Goal: Task Accomplishment & Management: Manage account settings

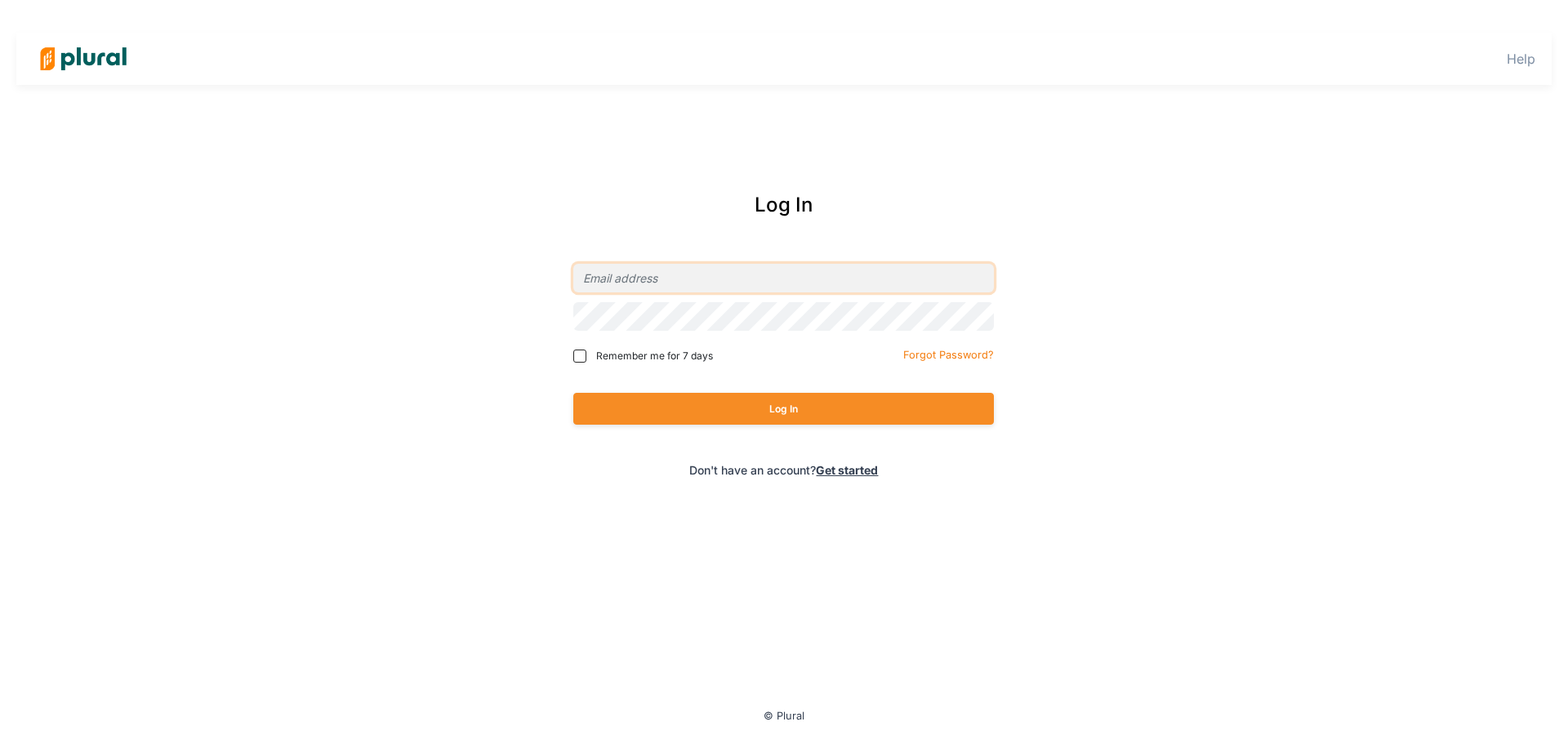
click at [617, 270] on input "email" at bounding box center [783, 279] width 420 height 29
click at [575, 364] on div "Remember me for 7 days" at bounding box center [685, 356] width 225 height 24
click at [578, 358] on input "Remember me for 7 days" at bounding box center [579, 356] width 13 height 13
checkbox input "true"
click at [729, 233] on div "Log In Remember me for 7 days Forgot Password? Log In Don't have an account? Ge…" at bounding box center [785, 334] width 659 height 321
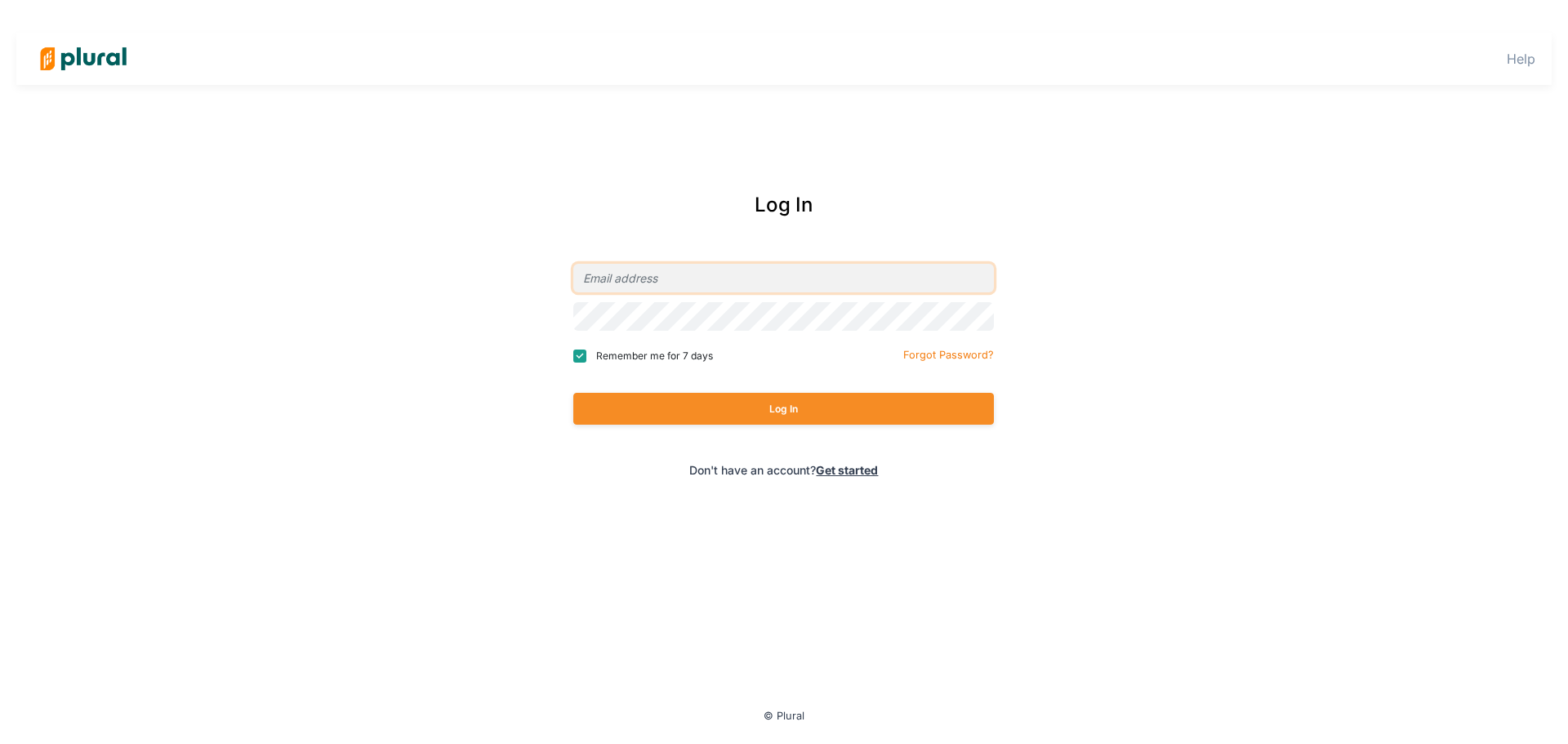
click at [704, 293] on input "email" at bounding box center [783, 279] width 420 height 29
click at [1191, 137] on div "Help Log In Remember me for 7 days Forgot Password? Log In Don't have an accoun…" at bounding box center [784, 372] width 1568 height 744
